Goal: Book appointment/travel/reservation

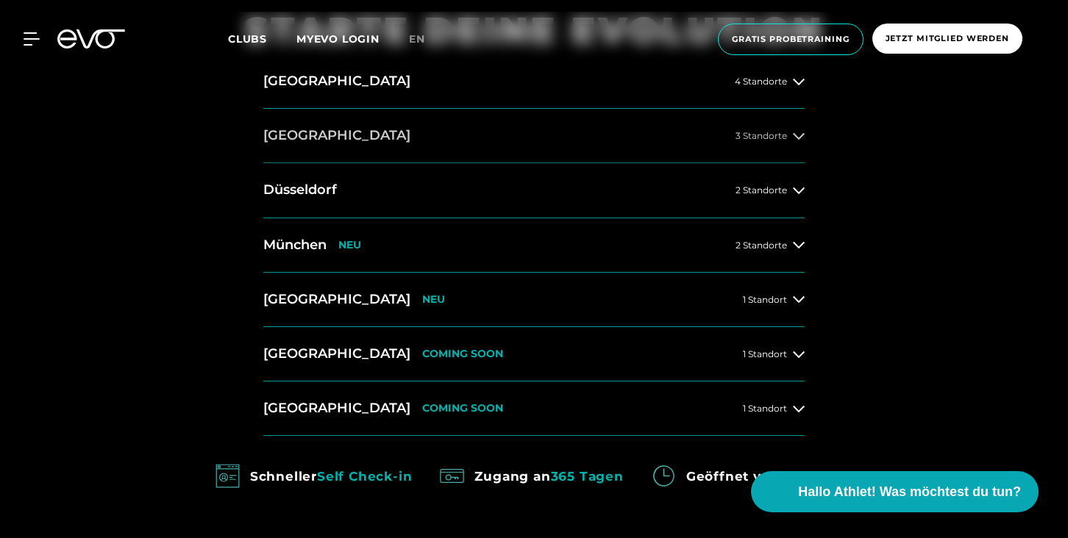
click at [767, 137] on span "3 Standorte" at bounding box center [761, 136] width 51 height 10
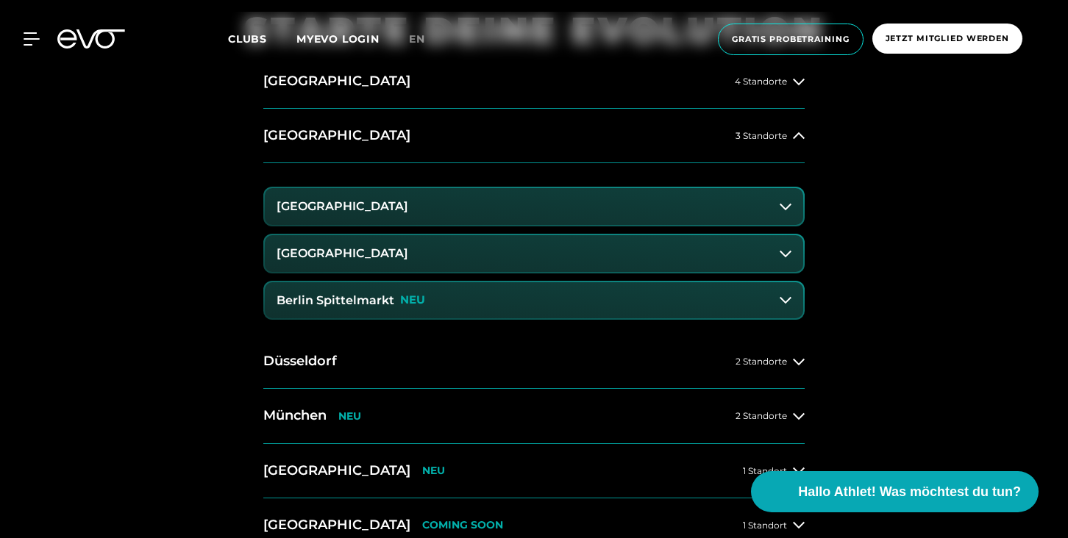
click at [447, 206] on button "[GEOGRAPHIC_DATA]" at bounding box center [534, 206] width 538 height 37
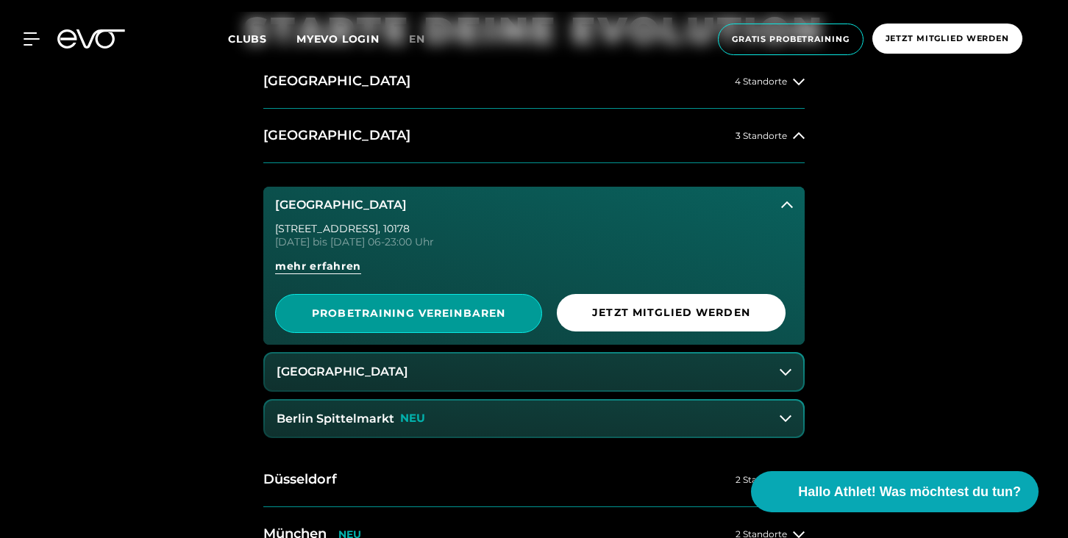
click at [488, 322] on link "PROBETRAINING VEREINBAREN" at bounding box center [408, 313] width 267 height 39
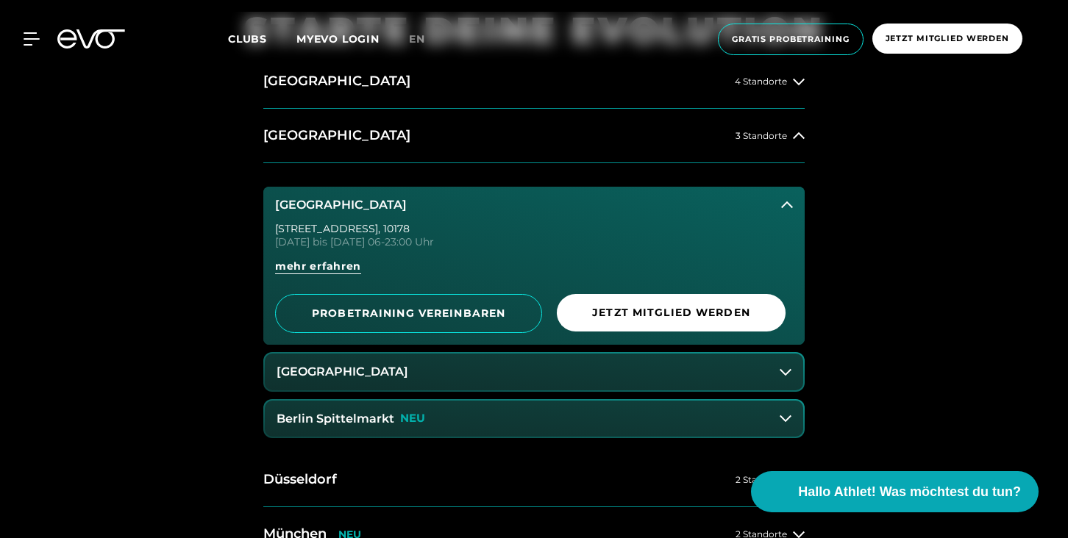
click at [497, 371] on button "[GEOGRAPHIC_DATA]" at bounding box center [534, 372] width 538 height 37
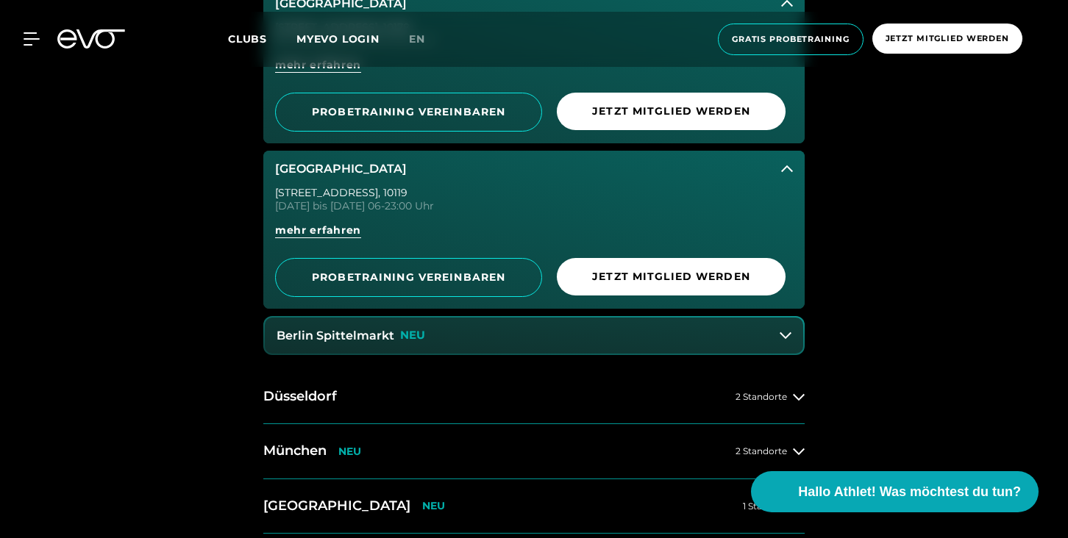
scroll to position [820, 0]
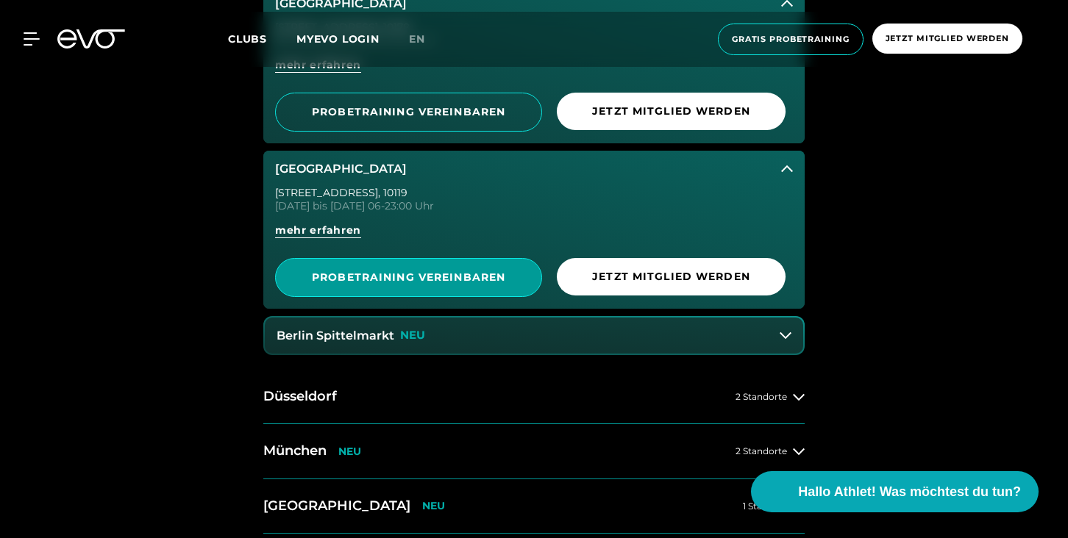
click at [480, 274] on span "PROBETRAINING VEREINBAREN" at bounding box center [408, 277] width 195 height 15
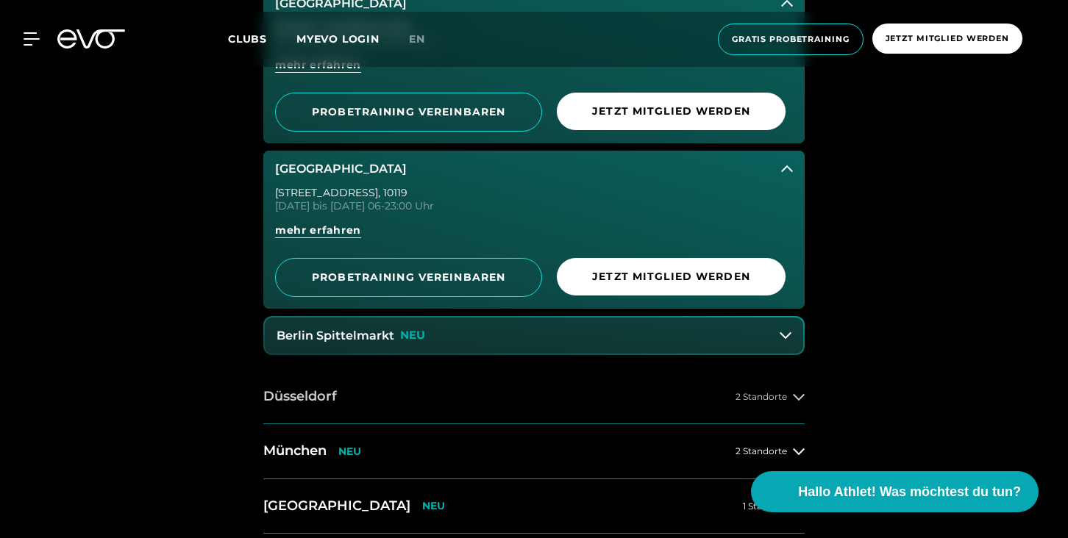
scroll to position [823, 0]
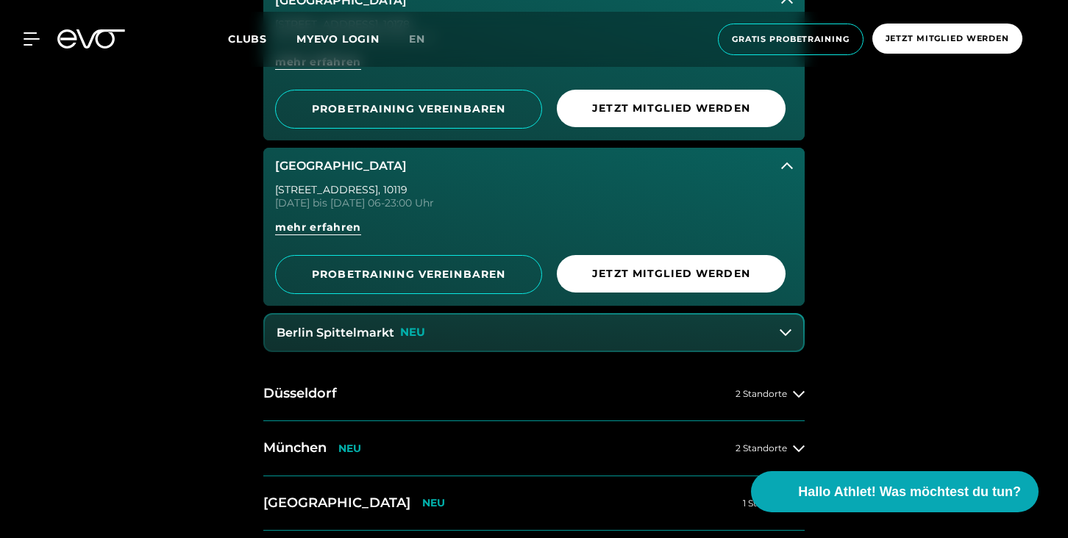
click at [602, 336] on button "Berlin Spittelmarkt NEU" at bounding box center [534, 333] width 538 height 37
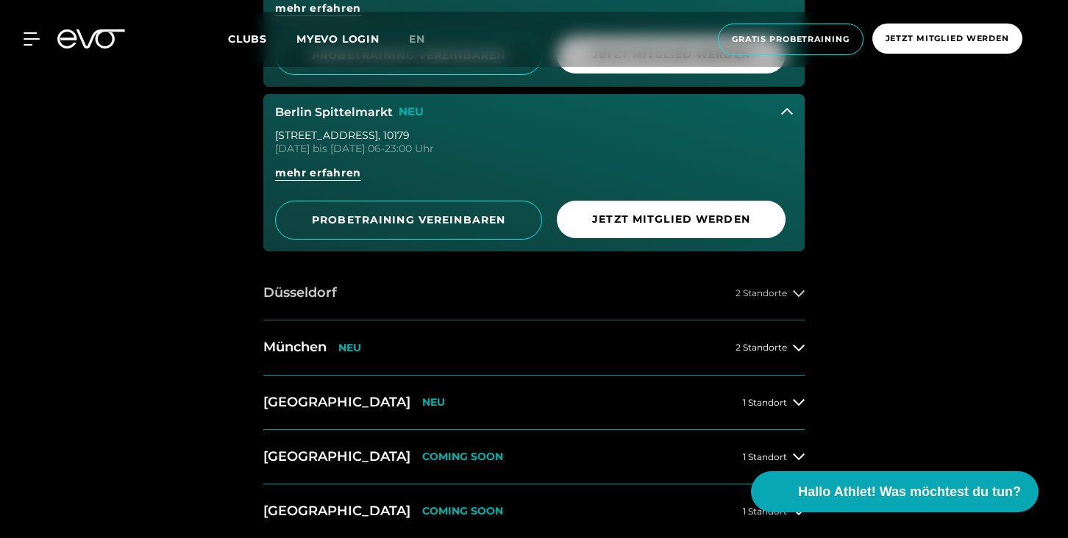
scroll to position [1050, 0]
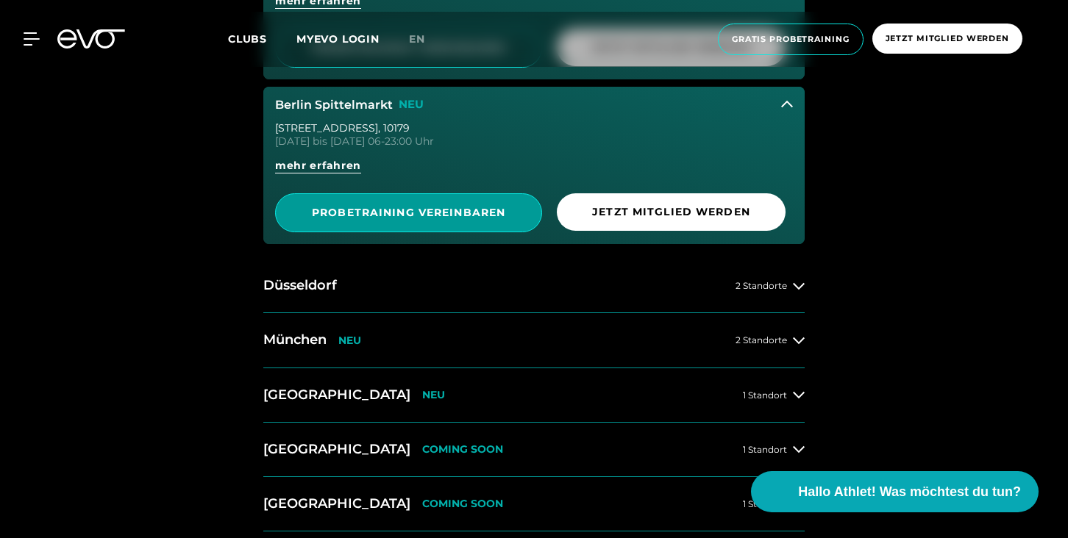
click at [463, 213] on span "PROBETRAINING VEREINBAREN" at bounding box center [408, 212] width 195 height 15
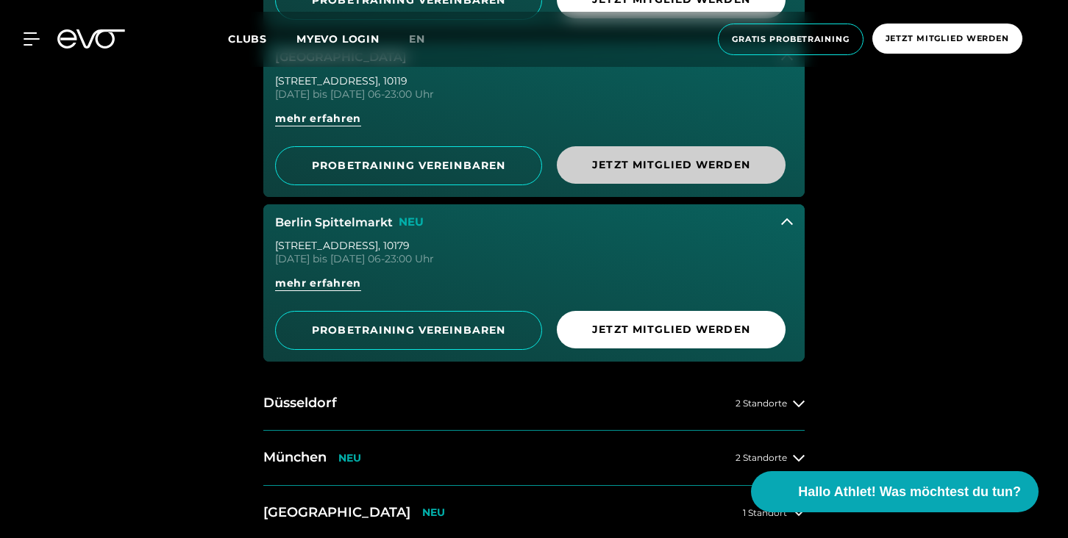
scroll to position [931, 0]
click at [695, 168] on span "Jetzt Mitglied werden" at bounding box center [671, 165] width 158 height 15
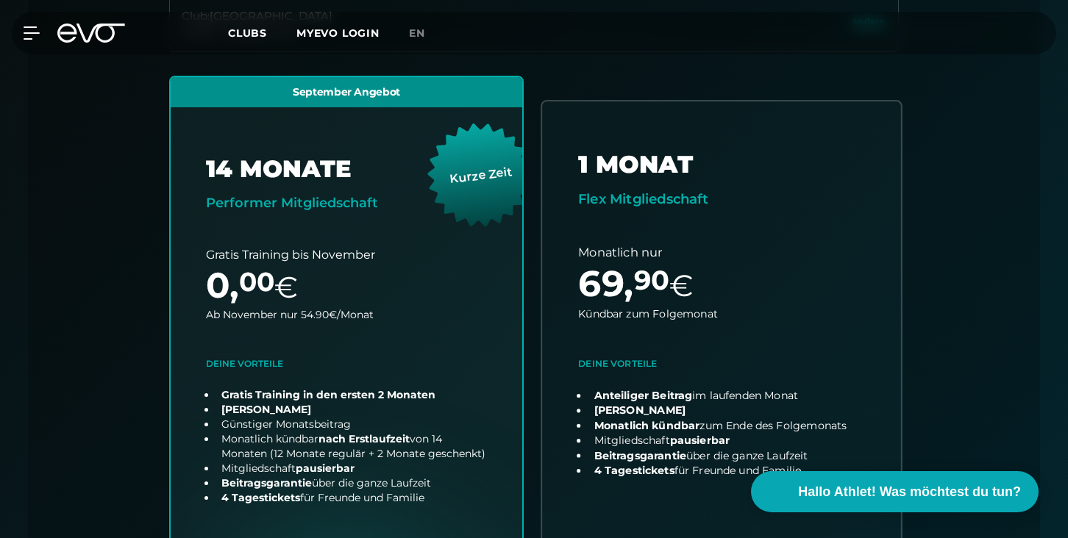
scroll to position [578, 0]
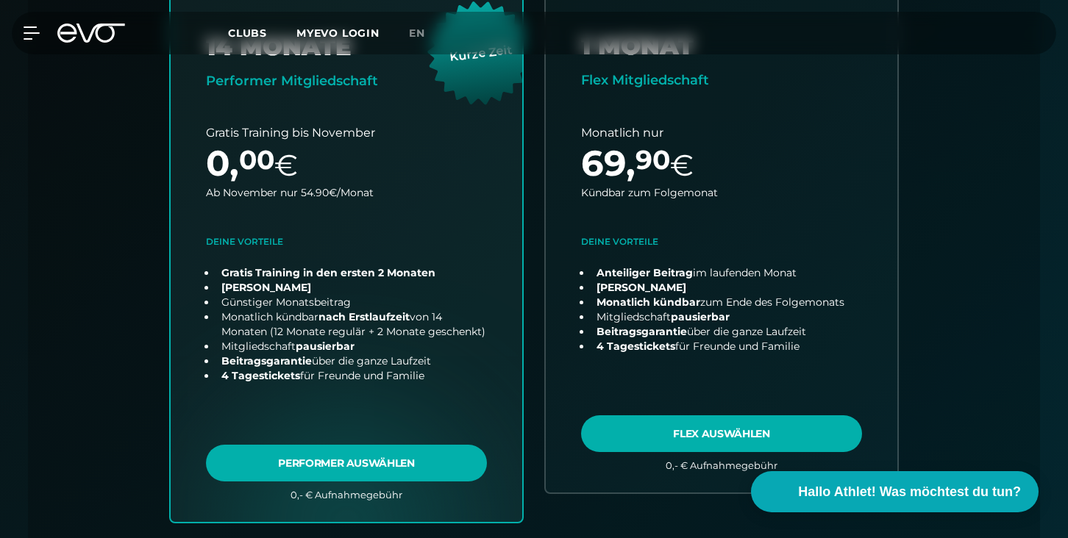
click at [71, 16] on div "MyEVO Login Über EVO Mitgliedschaften Probetraining TAGESPASS EVO Studios [GEOG…" at bounding box center [534, 33] width 1062 height 43
click at [80, 23] on div "MyEVO Login Über EVO Mitgliedschaften Probetraining TAGESPASS EVO Studios [GEOG…" at bounding box center [534, 33] width 1062 height 43
click at [86, 38] on icon at bounding box center [91, 33] width 68 height 19
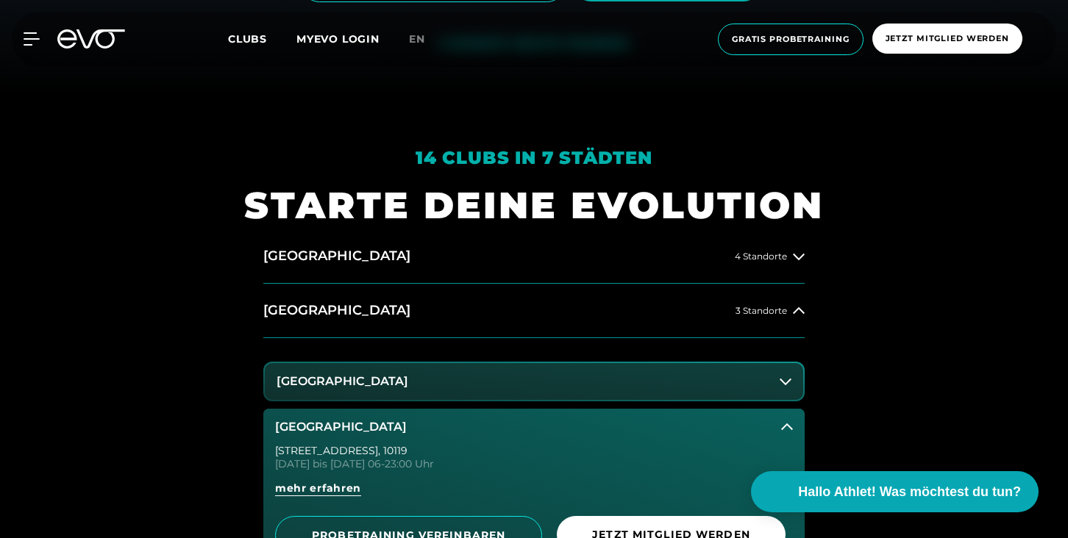
scroll to position [554, 0]
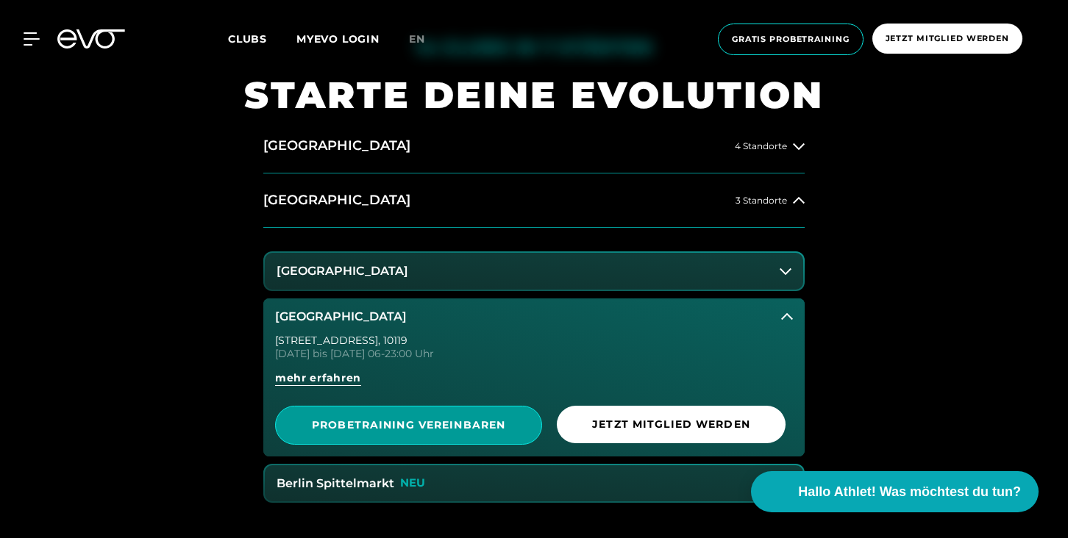
click at [447, 422] on span "PROBETRAINING VEREINBAREN" at bounding box center [408, 425] width 195 height 15
